Goal: Obtain resource: Obtain resource

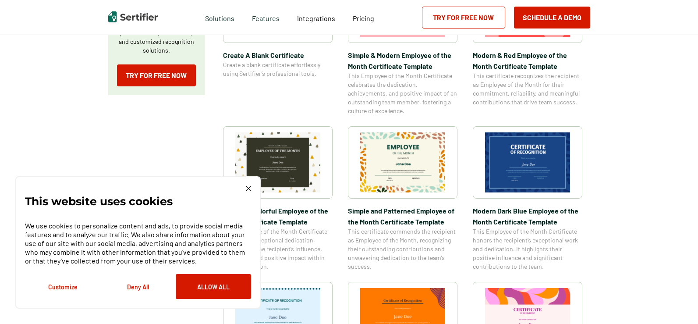
scroll to position [307, 0]
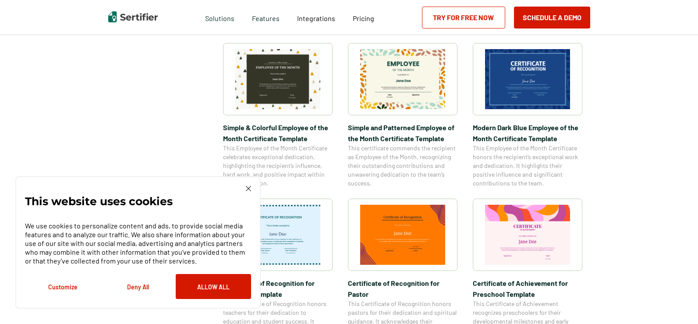
click at [507, 245] on img at bounding box center [527, 235] width 85 height 60
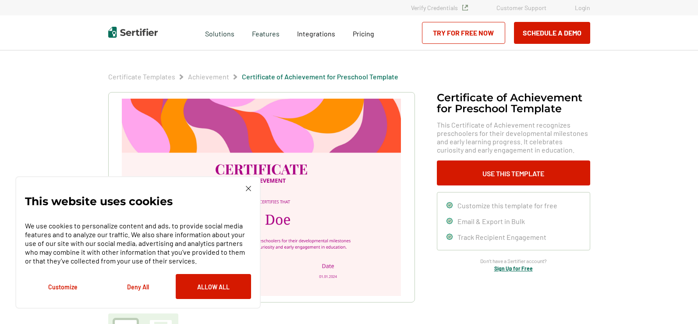
click at [247, 187] on img at bounding box center [248, 188] width 5 height 5
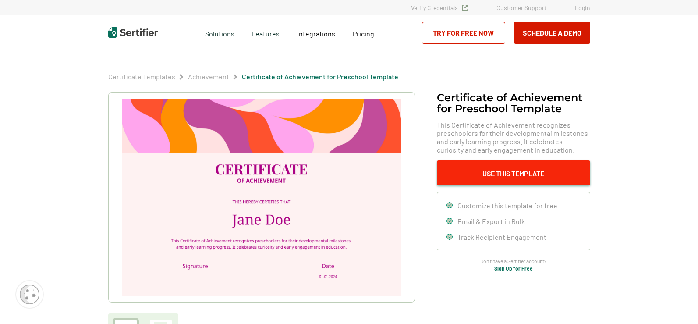
click at [517, 177] on button "Use This Template" at bounding box center [513, 172] width 153 height 25
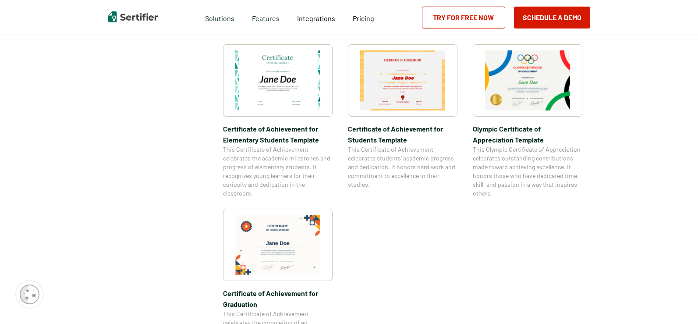
scroll to position [833, 0]
